Goal: Task Accomplishment & Management: Manage account settings

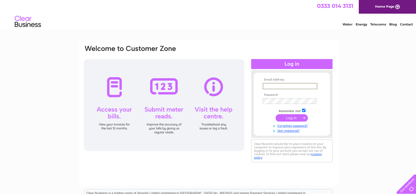
click at [272, 85] on input "text" at bounding box center [290, 86] width 55 height 6
type input "billyreidfulton@btconnect.com"
click at [284, 125] on link "Forgotten password?" at bounding box center [293, 125] width 60 height 5
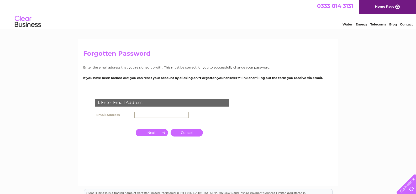
click at [142, 115] on input "text" at bounding box center [161, 115] width 55 height 6
type input "[EMAIL_ADDRESS][DOMAIN_NAME]"
click at [153, 134] on input "button" at bounding box center [152, 131] width 32 height 7
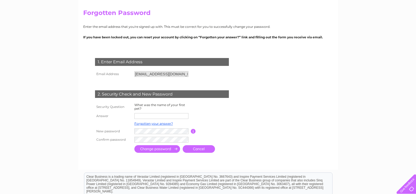
scroll to position [52, 0]
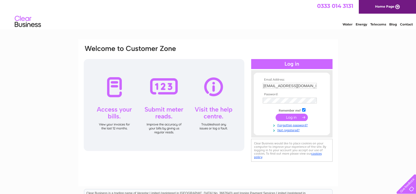
click at [297, 119] on input "submit" at bounding box center [291, 117] width 32 height 7
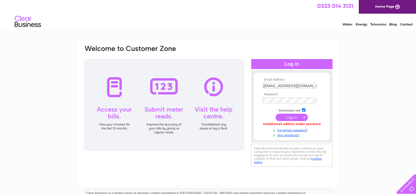
click at [315, 85] on input "[EMAIL_ADDRESS][DOMAIN_NAME]" at bounding box center [290, 86] width 54 height 6
click at [115, 89] on div at bounding box center [164, 105] width 161 height 92
click at [293, 119] on input "submit" at bounding box center [291, 117] width 32 height 7
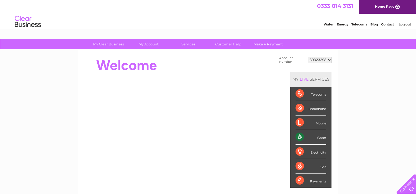
click at [300, 138] on div "Water" at bounding box center [310, 137] width 31 height 14
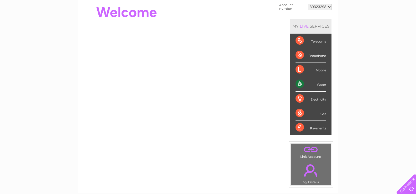
scroll to position [52, 0]
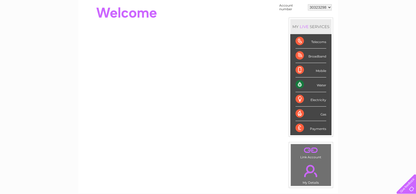
click at [301, 83] on div "Water" at bounding box center [310, 84] width 31 height 14
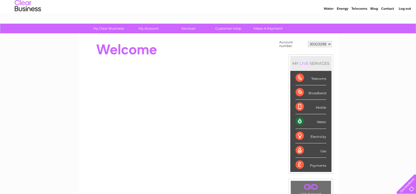
scroll to position [14, 0]
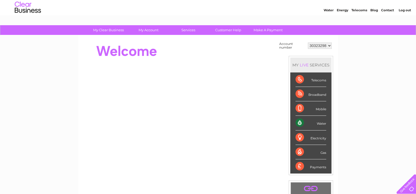
click at [319, 124] on div "Water" at bounding box center [310, 123] width 31 height 14
click at [301, 123] on div "Water" at bounding box center [310, 123] width 31 height 14
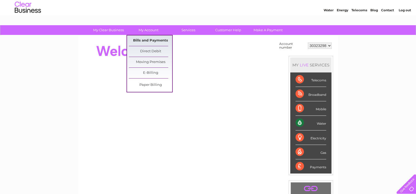
click at [155, 40] on link "Bills and Payments" at bounding box center [150, 40] width 43 height 10
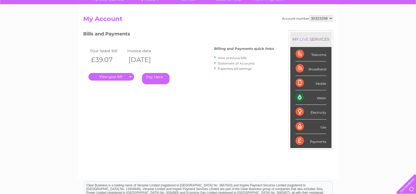
scroll to position [52, 0]
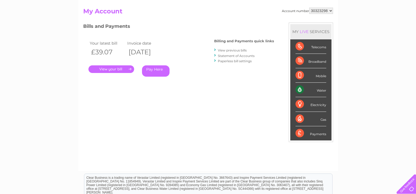
click at [119, 70] on link "." at bounding box center [111, 69] width 46 height 8
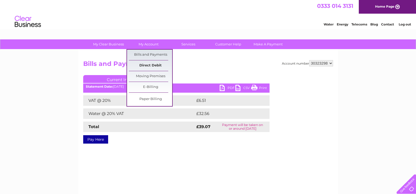
click at [154, 65] on link "Direct Debit" at bounding box center [150, 65] width 43 height 10
click at [156, 65] on link "Direct Debit" at bounding box center [150, 65] width 43 height 10
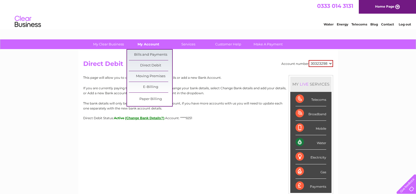
click at [149, 44] on link "My Account" at bounding box center [148, 44] width 43 height 10
